Goal: Task Accomplishment & Management: Manage account settings

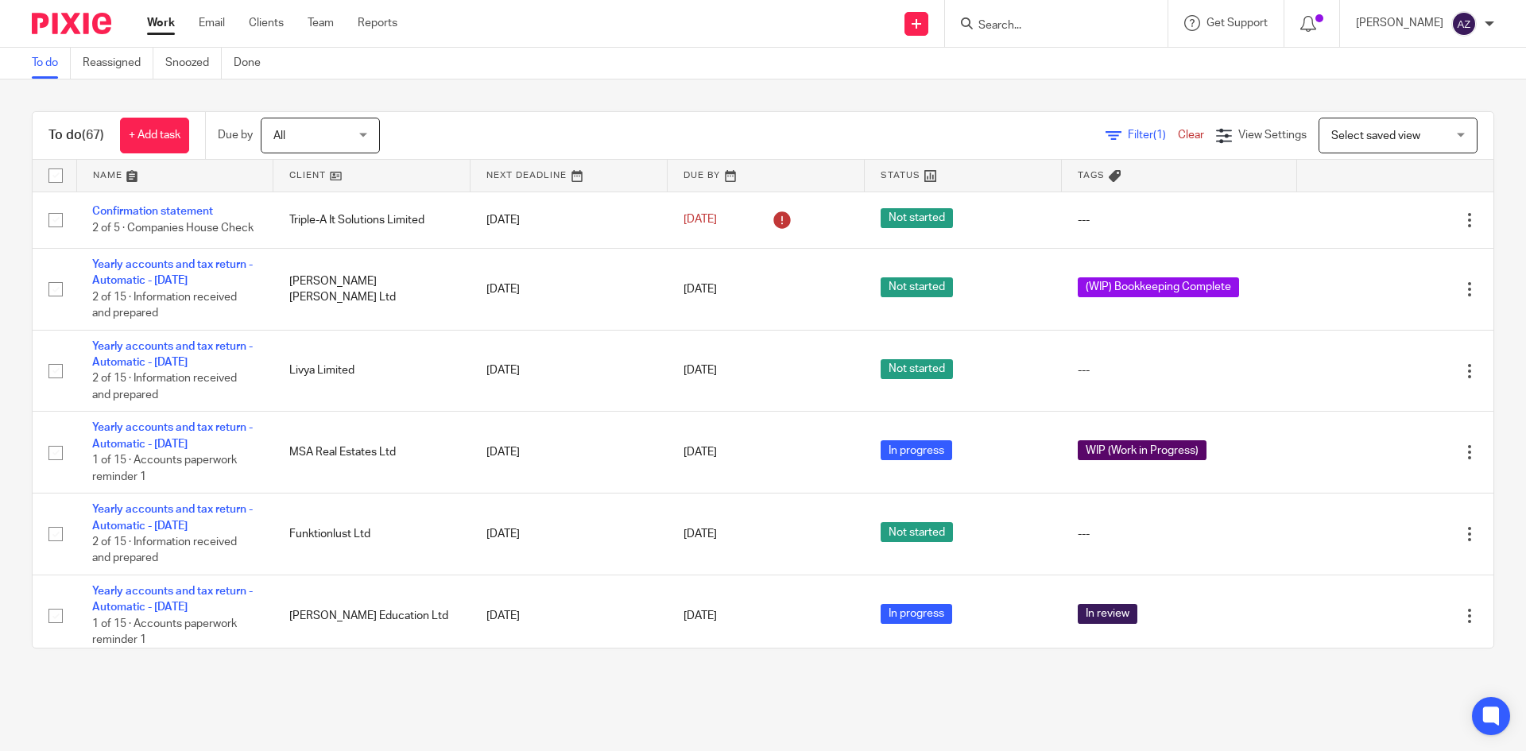
click at [957, 87] on div "To do (67) + Add task Due by All All [DATE] [DATE] This week Next week This mon…" at bounding box center [763, 379] width 1526 height 601
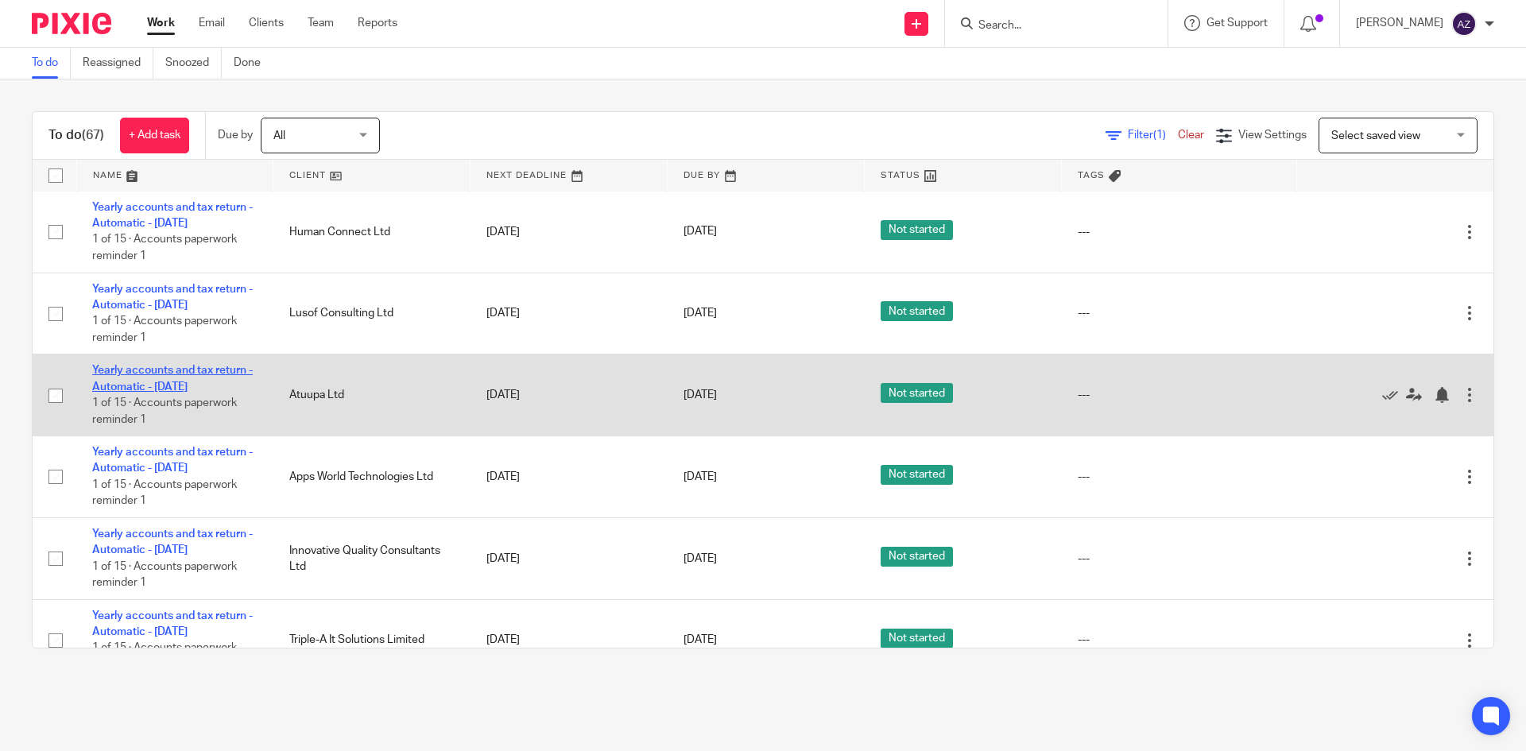
click at [173, 379] on link "Yearly accounts and tax return - Automatic - [DATE]" at bounding box center [172, 378] width 161 height 27
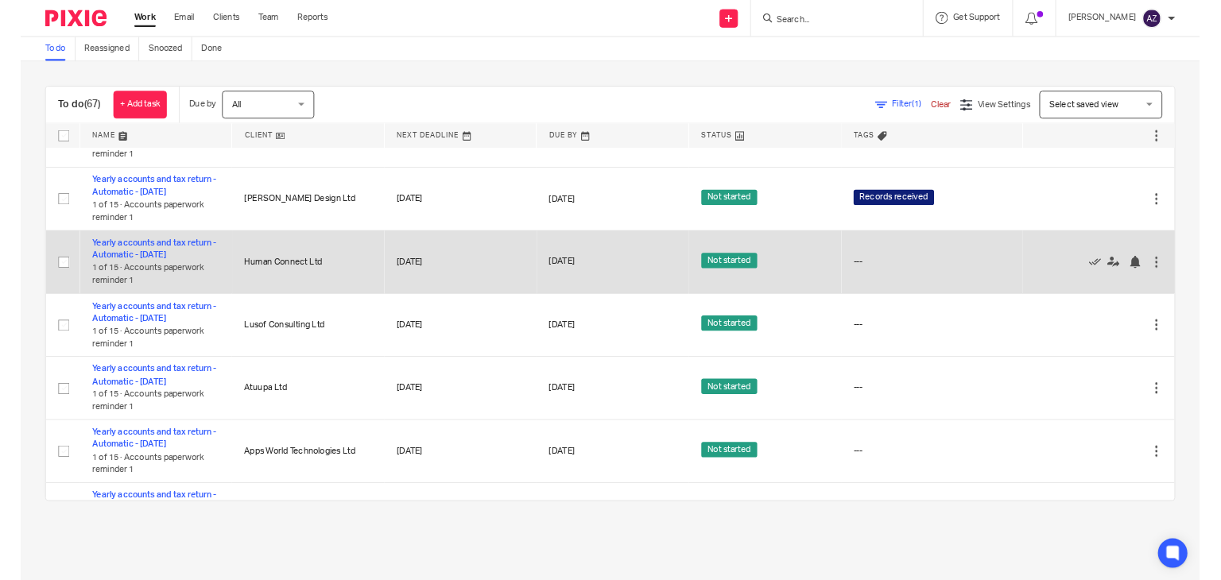
scroll to position [4879, 0]
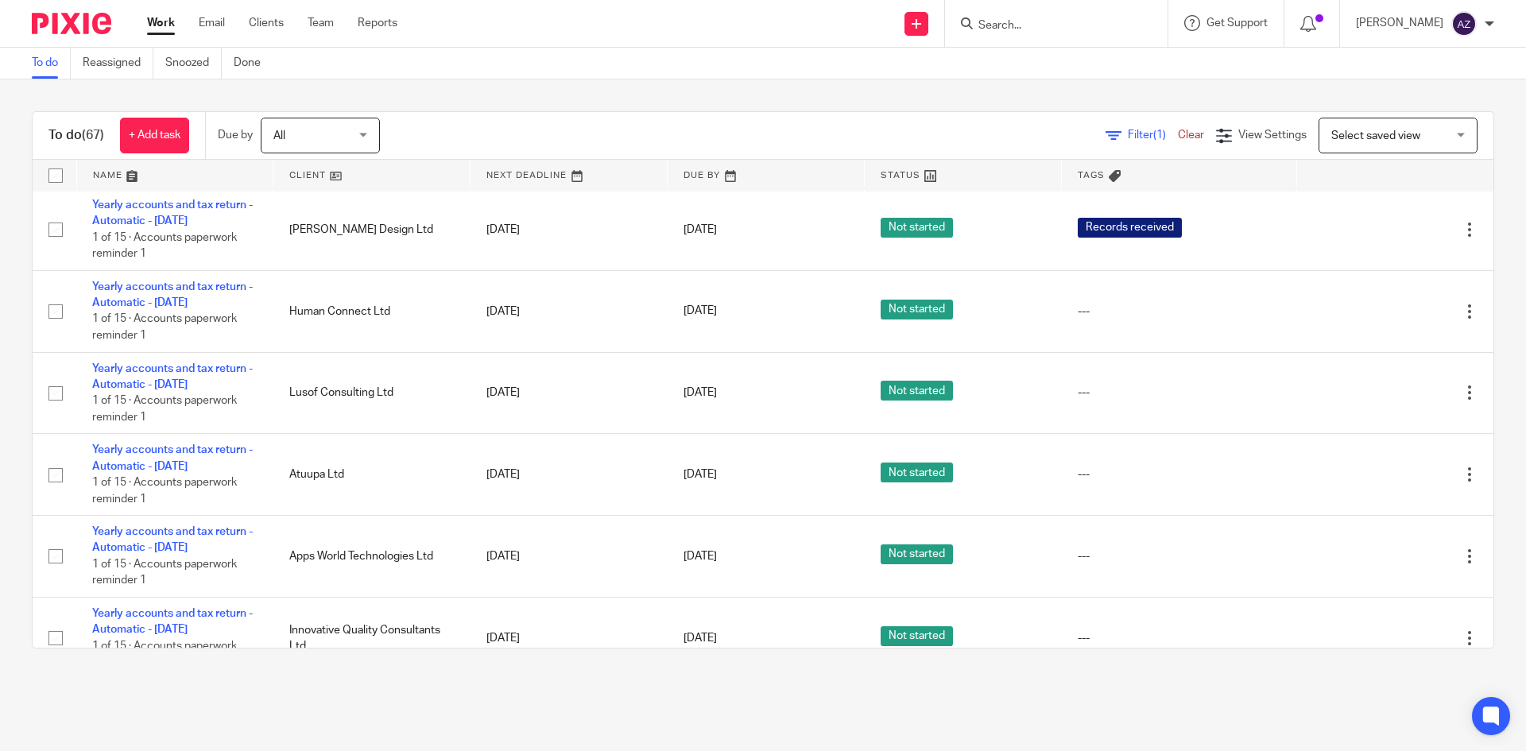
drag, startPoint x: 681, startPoint y: 95, endPoint x: 525, endPoint y: 38, distance: 165.9
click at [681, 95] on div "To do (67) + Add task Due by All All [DATE] [DATE] This week Next week This mon…" at bounding box center [763, 379] width 1526 height 601
click at [726, 71] on div "To do Reassigned Snoozed Done" at bounding box center [763, 64] width 1526 height 32
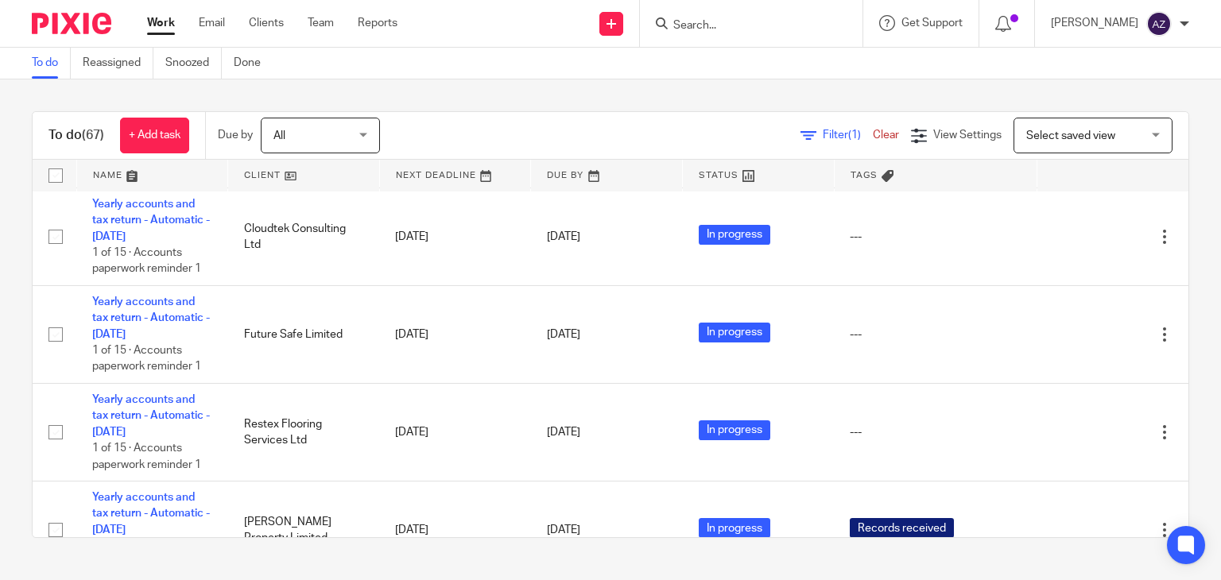
click at [458, 86] on div "To do (67) + Add task Due by All All [DATE] [DATE] This week Next week This mon…" at bounding box center [610, 324] width 1221 height 490
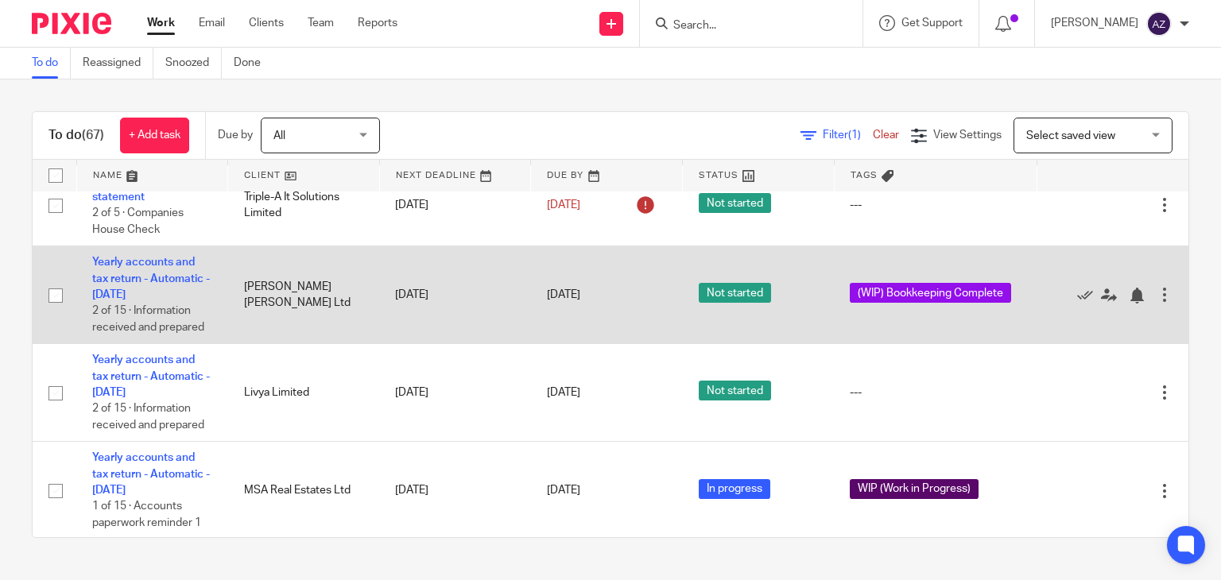
scroll to position [0, 0]
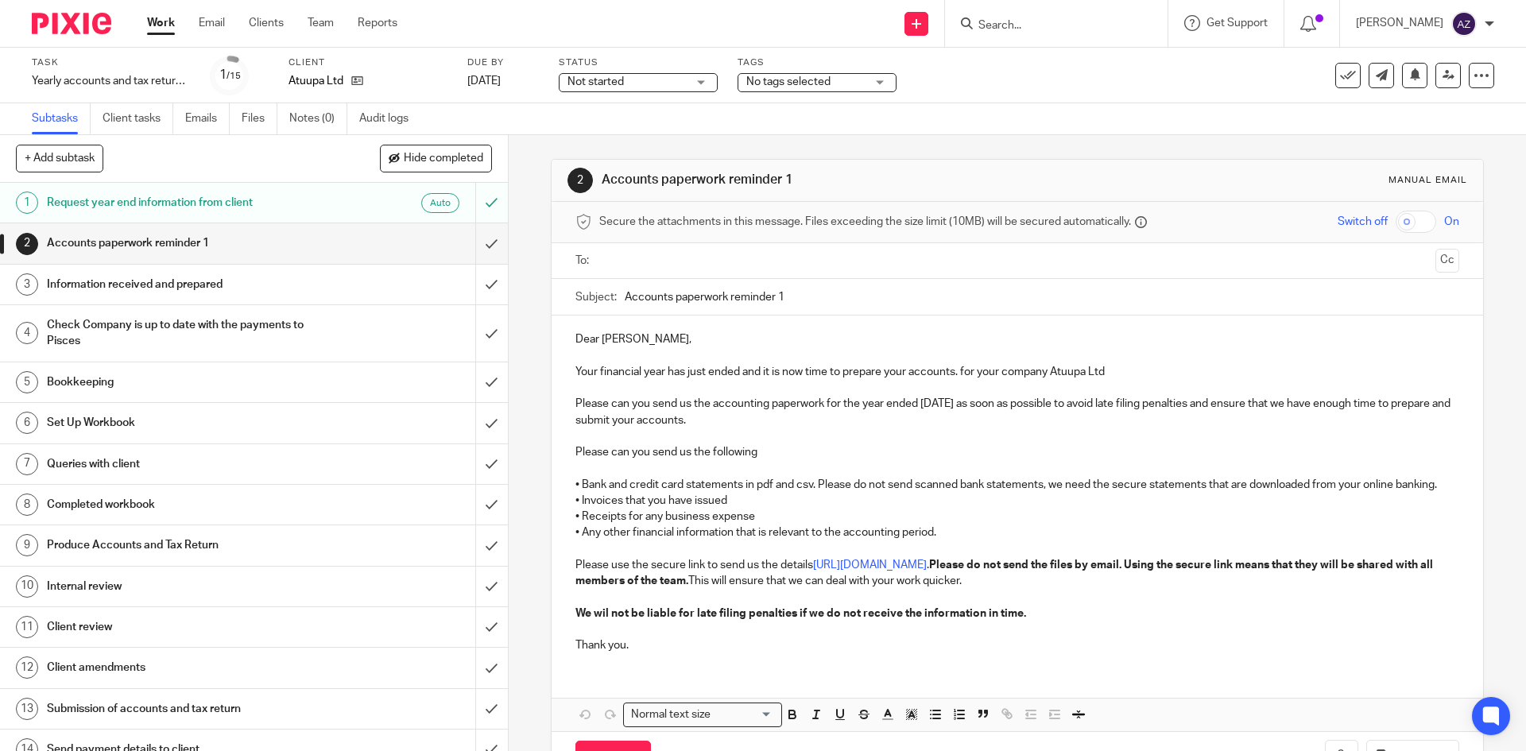
click at [867, 87] on div "No tags selected" at bounding box center [817, 82] width 159 height 19
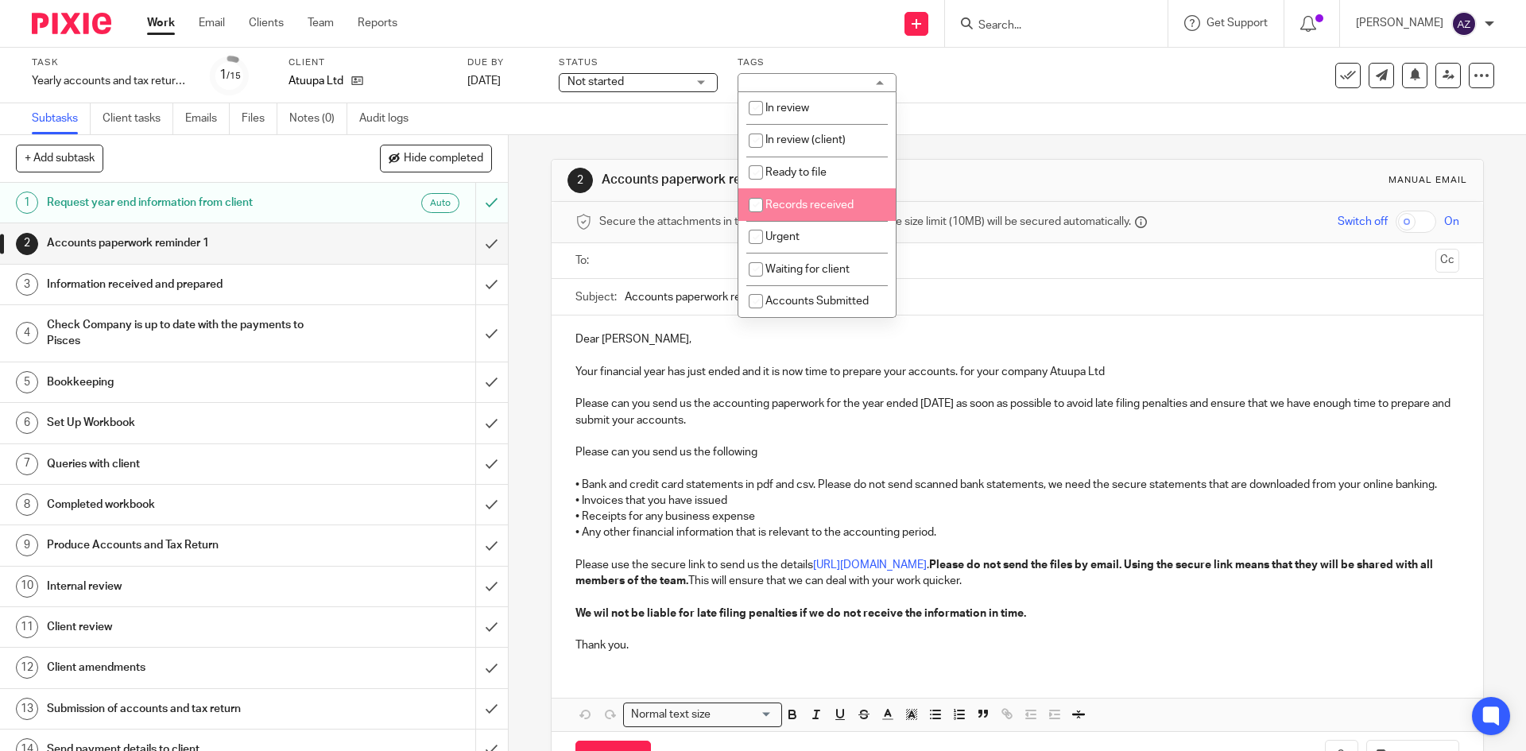
click at [761, 204] on input "checkbox" at bounding box center [756, 205] width 30 height 30
checkbox input "true"
click at [1032, 114] on div "Subtasks Client tasks Emails Files Notes (0) Audit logs" at bounding box center [763, 119] width 1526 height 32
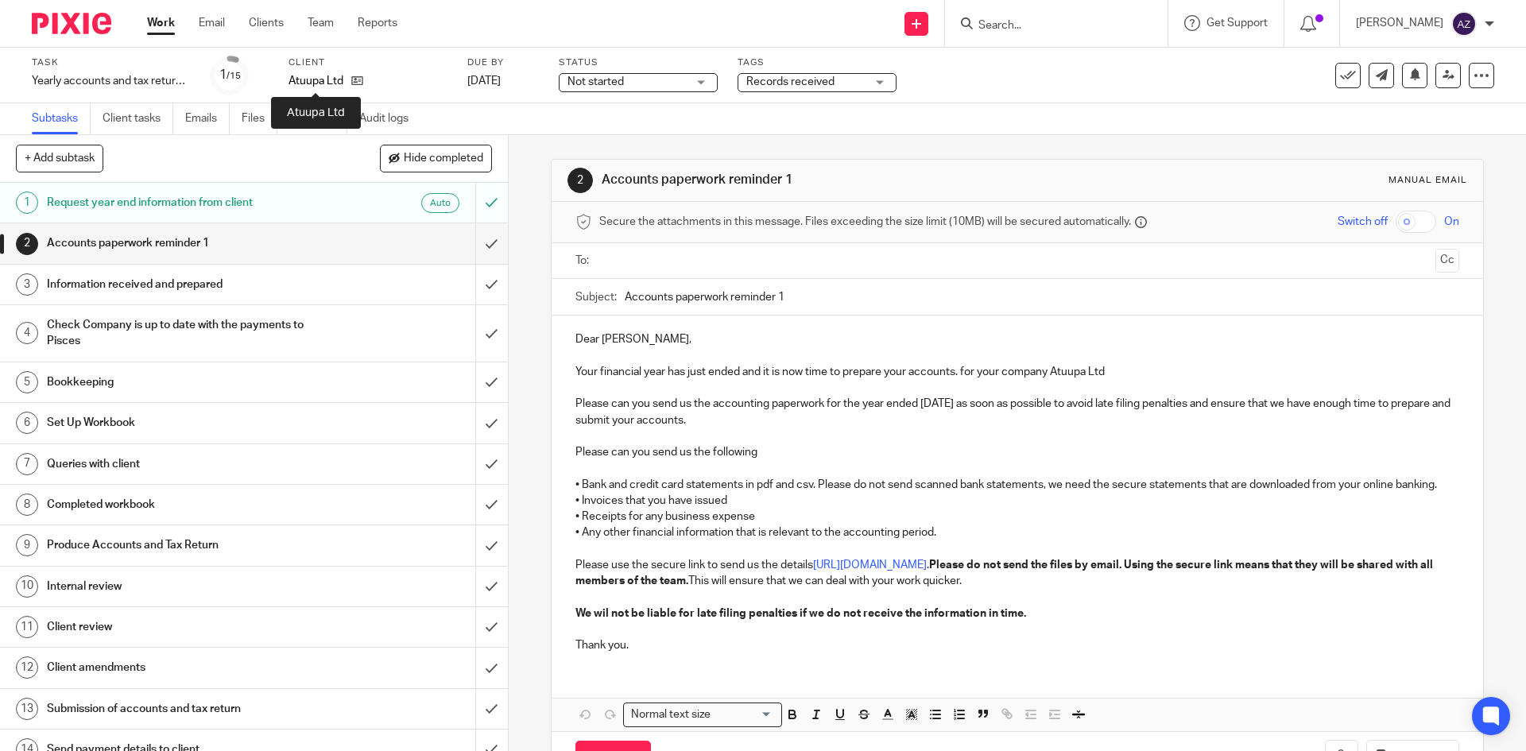
click at [323, 82] on p "Atuupa Ltd" at bounding box center [315, 81] width 55 height 16
copy div "Atuupa Ltd"
